Goal: Task Accomplishment & Management: Use online tool/utility

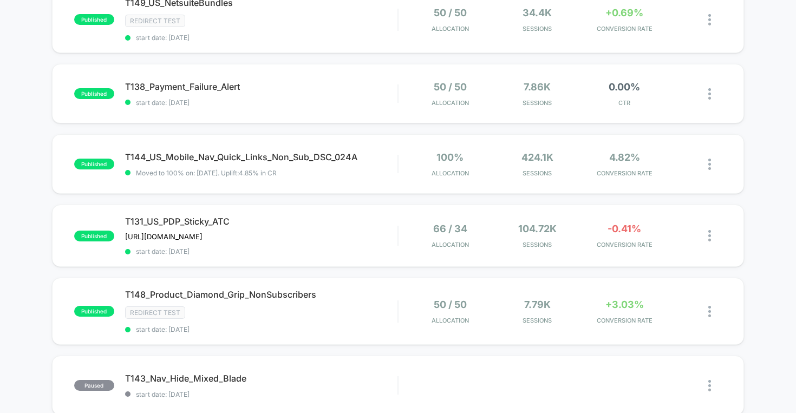
scroll to position [353, 0]
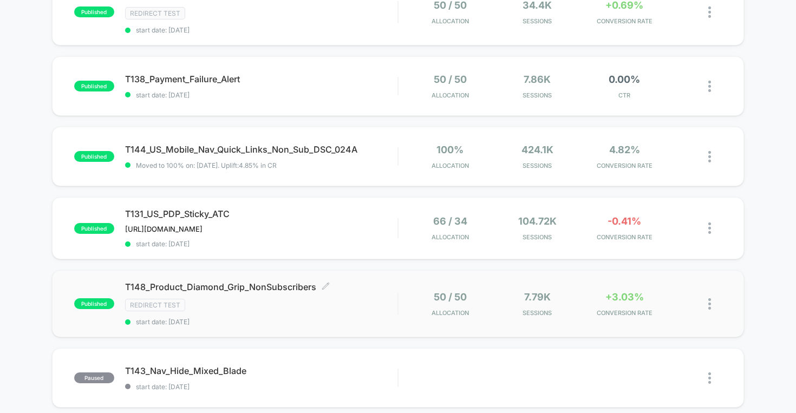
click at [253, 284] on span "T148_Product_Diamond_Grip_NonSubscribers Click to edit experience details" at bounding box center [261, 286] width 273 height 11
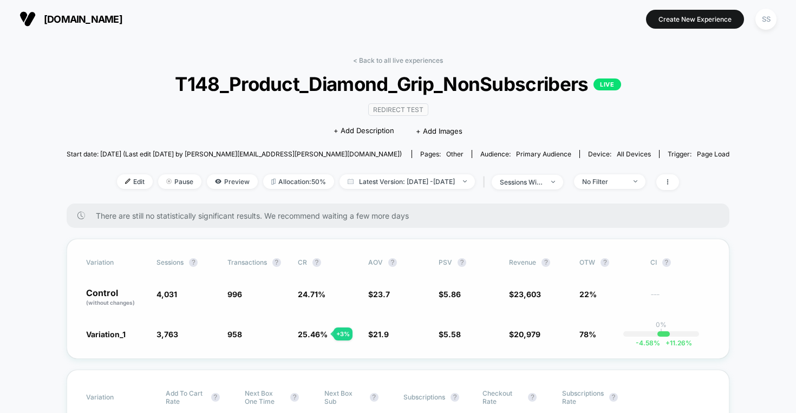
scroll to position [109, 0]
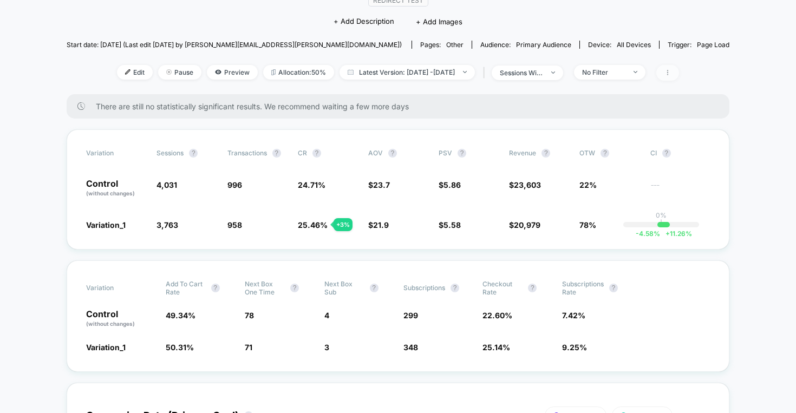
click at [671, 70] on icon at bounding box center [667, 72] width 6 height 6
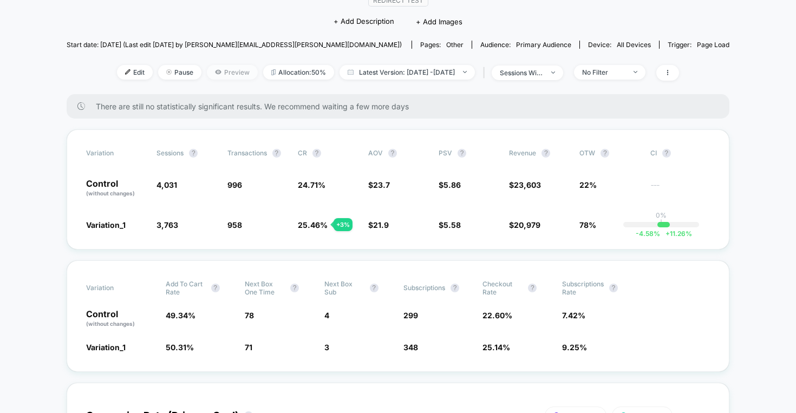
click at [207, 73] on span "Preview" at bounding box center [232, 72] width 51 height 15
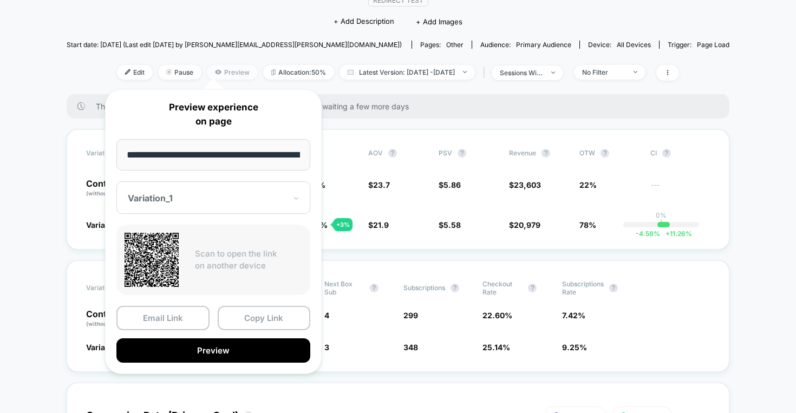
scroll to position [0, 55]
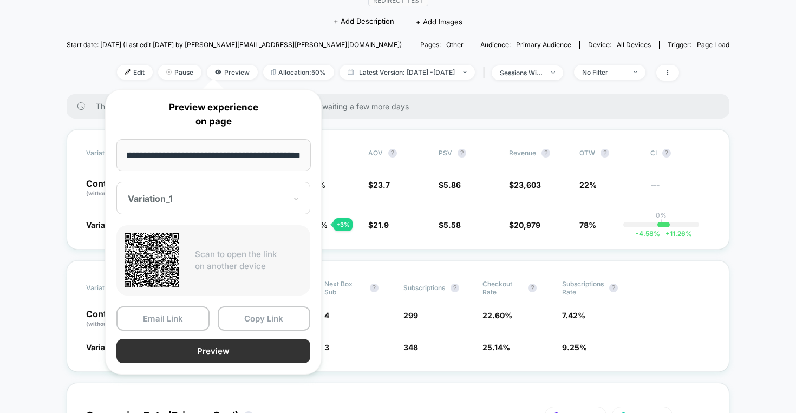
click at [237, 351] on button "Preview" at bounding box center [213, 351] width 194 height 24
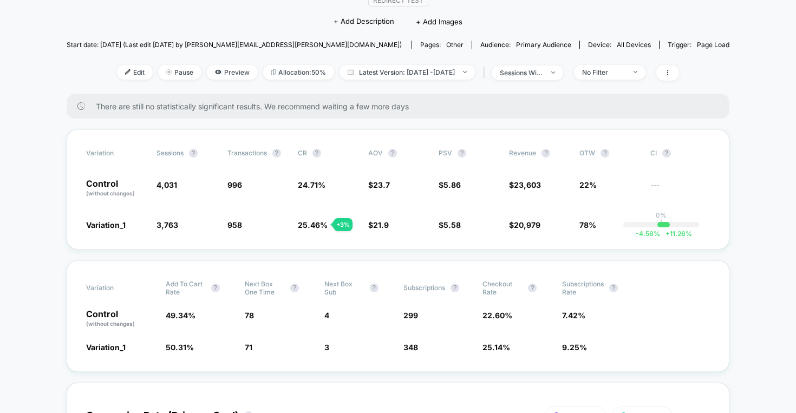
scroll to position [0, 0]
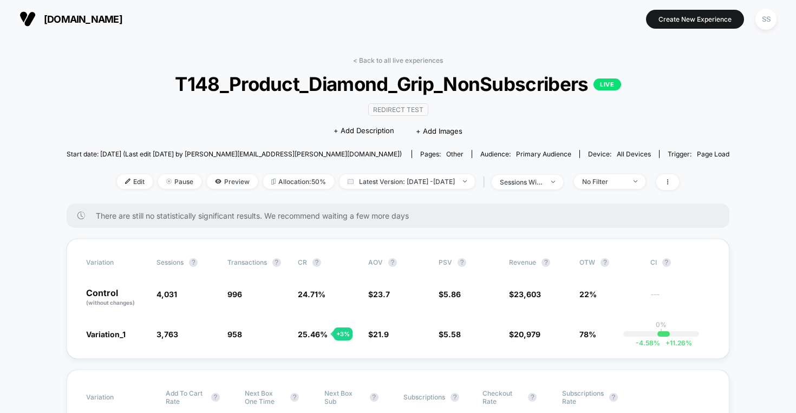
click at [259, 84] on span "T148_Product_Diamond_Grip_NonSubscribers LIVE" at bounding box center [398, 84] width 596 height 23
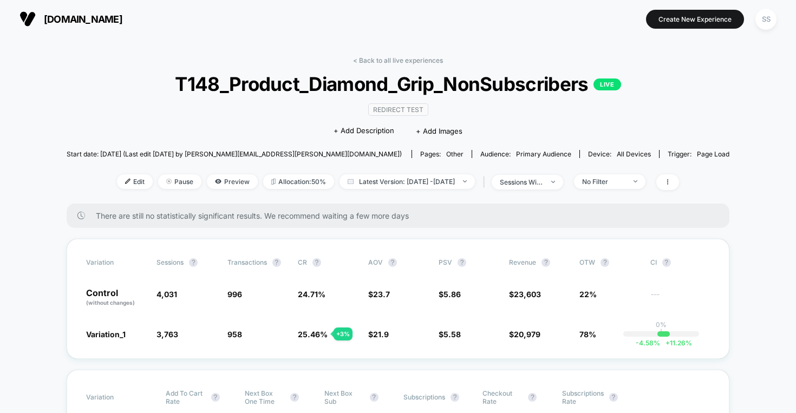
click at [259, 84] on span "T148_Product_Diamond_Grip_NonSubscribers LIVE" at bounding box center [398, 84] width 596 height 23
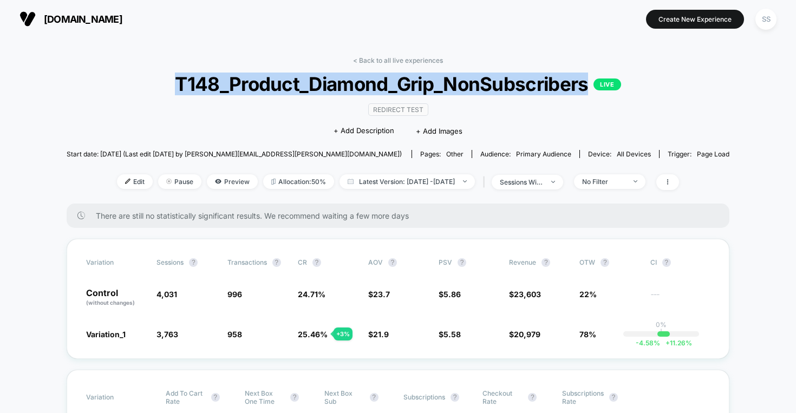
click at [529, 89] on span "T148_Product_Diamond_Grip_NonSubscribers LIVE" at bounding box center [398, 84] width 596 height 23
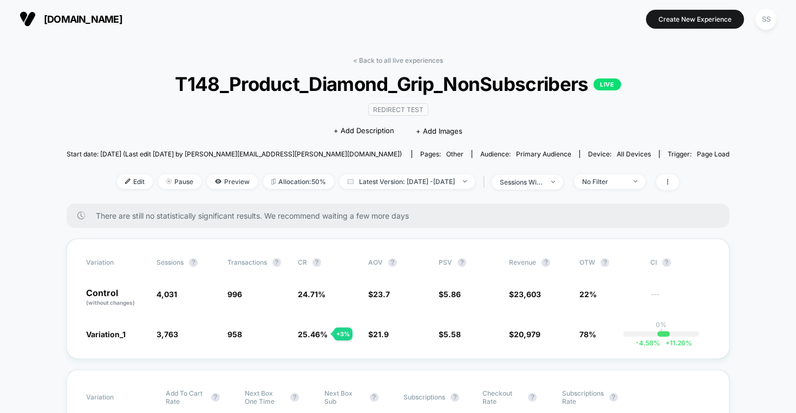
click at [553, 87] on span "T148_Product_Diamond_Grip_NonSubscribers LIVE" at bounding box center [398, 84] width 596 height 23
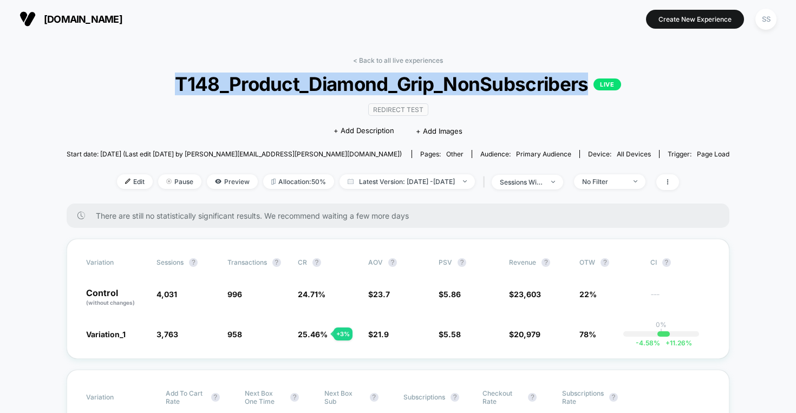
drag, startPoint x: 590, startPoint y: 86, endPoint x: 180, endPoint y: 86, distance: 410.3
click at [180, 86] on span "T148_Product_Diamond_Grip_NonSubscribers LIVE" at bounding box center [398, 84] width 596 height 23
copy span "T148_Product_Diamond_Grip_NonSubscribers"
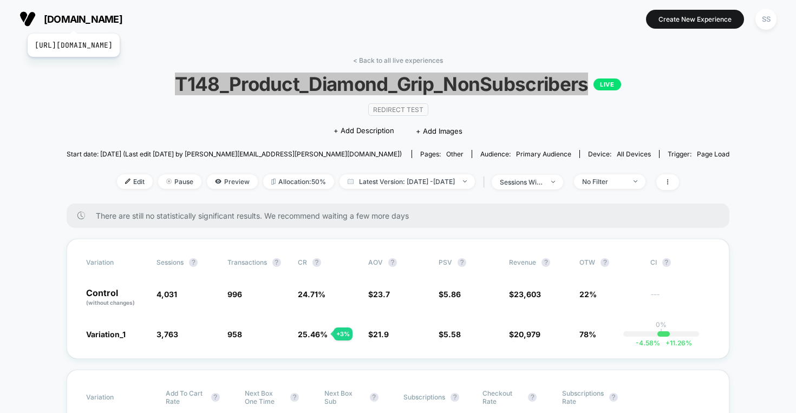
click at [98, 20] on span "[DOMAIN_NAME]" at bounding box center [83, 19] width 78 height 11
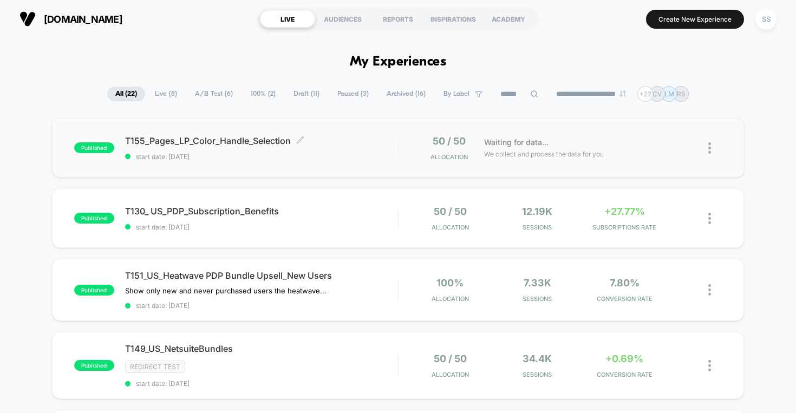
click at [212, 139] on span "T155_Pages_LP_Color_Handle_Selection Click to edit experience details" at bounding box center [261, 140] width 273 height 11
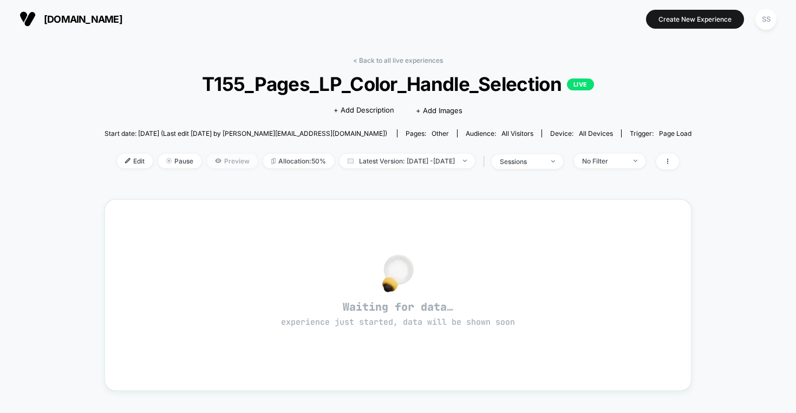
click at [216, 162] on span "Preview" at bounding box center [232, 161] width 51 height 15
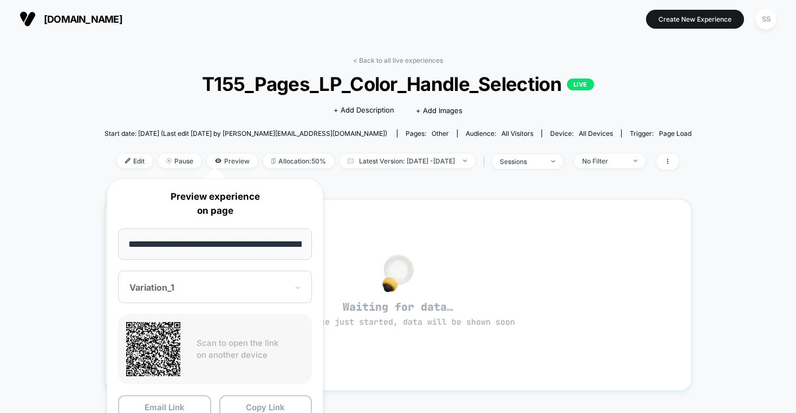
scroll to position [0, 140]
click at [200, 334] on div "Scan to open the link on another device" at bounding box center [215, 349] width 194 height 70
click at [272, 401] on button "Copy Link" at bounding box center [265, 408] width 93 height 24
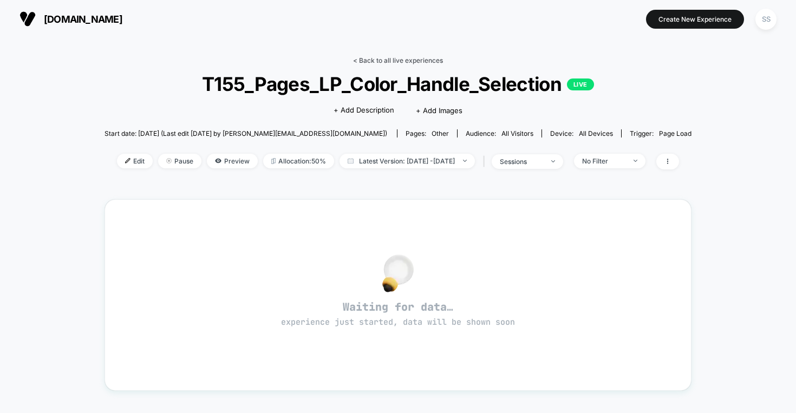
click at [380, 58] on link "< Back to all live experiences" at bounding box center [398, 60] width 90 height 8
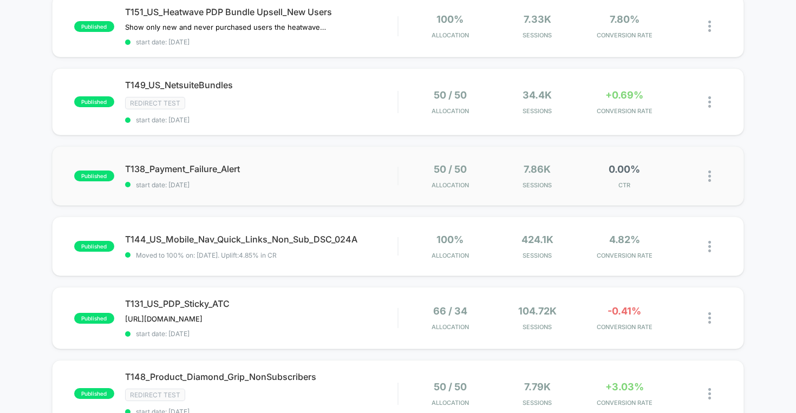
scroll to position [320, 0]
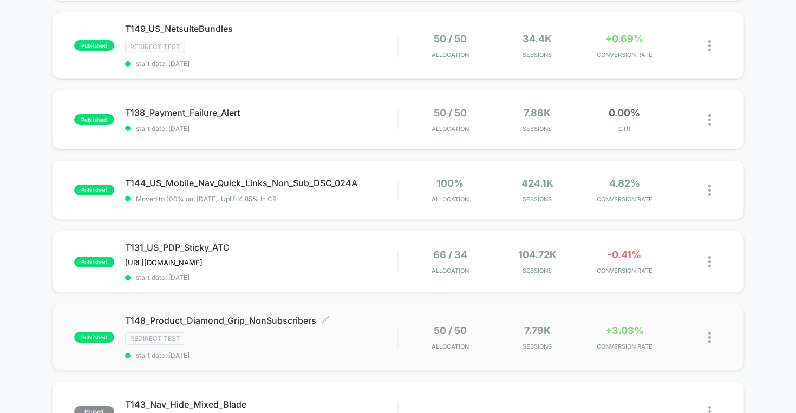
click at [204, 317] on span "T148_Product_Diamond_Grip_NonSubscribers Click to edit experience details" at bounding box center [261, 320] width 273 height 11
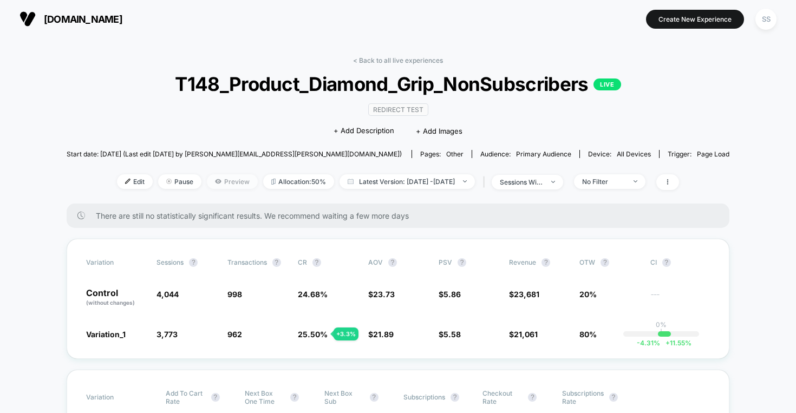
click at [207, 184] on span "Preview" at bounding box center [232, 181] width 51 height 15
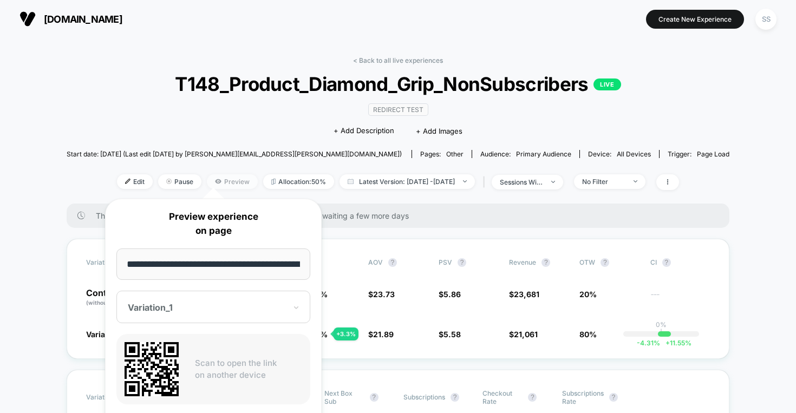
scroll to position [0, 55]
click at [206, 271] on input "**********" at bounding box center [213, 264] width 194 height 32
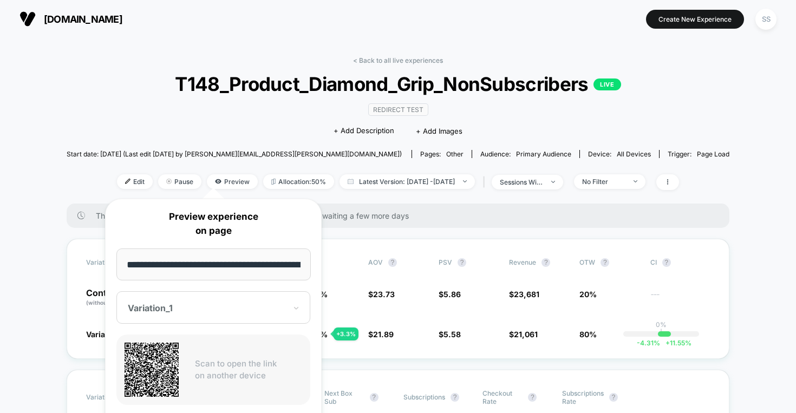
click at [203, 311] on div at bounding box center [207, 308] width 158 height 11
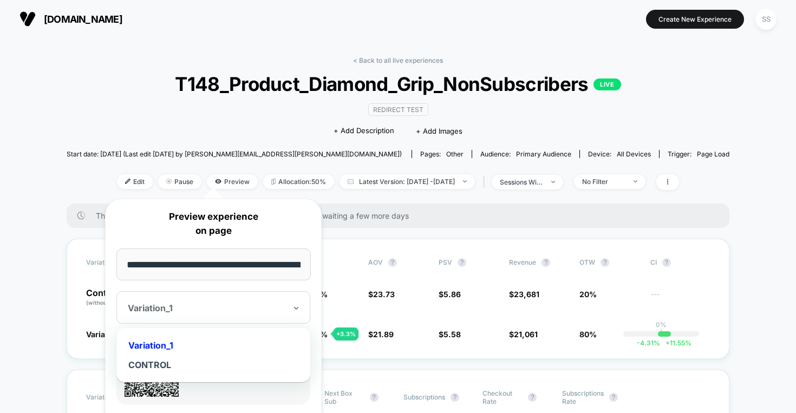
click at [164, 343] on div "Variation_1" at bounding box center [213, 345] width 183 height 19
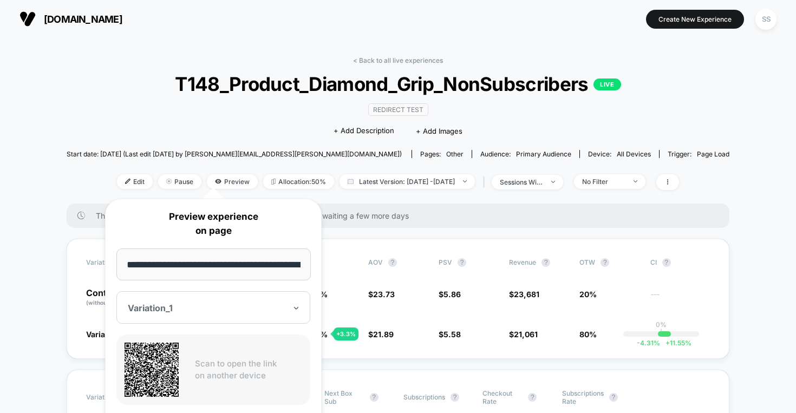
click at [233, 260] on input "**********" at bounding box center [213, 264] width 194 height 32
click at [164, 362] on icon at bounding box center [151, 370] width 54 height 54
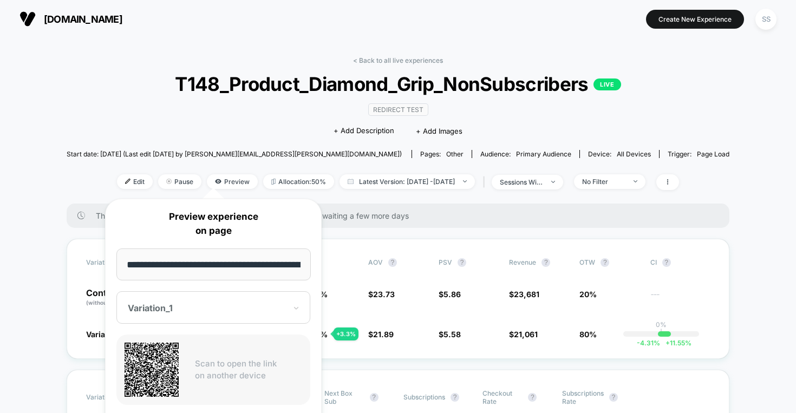
click at [237, 344] on div "Scan to open the link on another device" at bounding box center [213, 369] width 194 height 70
click at [232, 264] on input "**********" at bounding box center [213, 264] width 194 height 32
